Goal: Task Accomplishment & Management: Manage account settings

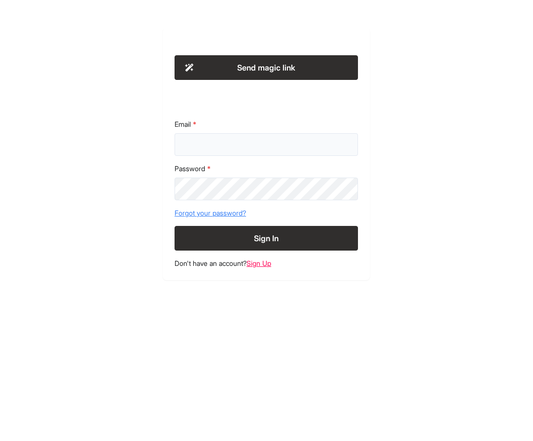
click at [285, 145] on input "Email" at bounding box center [265, 144] width 183 height 23
click at [424, 137] on div "Send magic link Email Password Forgot your password? Sign In Don't have an acco…" at bounding box center [266, 154] width 505 height 252
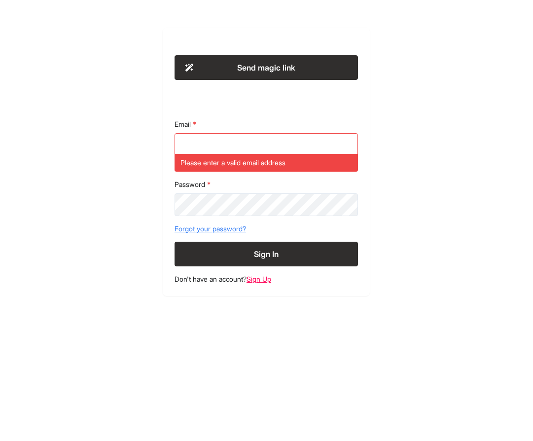
click at [299, 131] on div "Email Please enter a valid email address" at bounding box center [265, 145] width 183 height 52
click at [299, 134] on input "Email" at bounding box center [265, 144] width 183 height 23
